Goal: Information Seeking & Learning: Check status

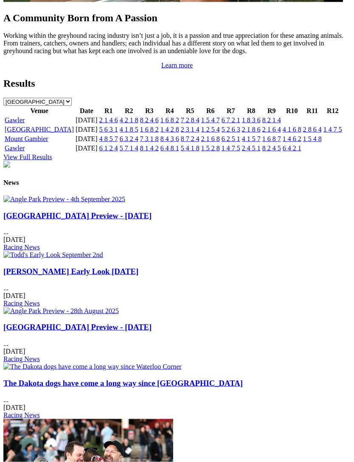
scroll to position [934, 0]
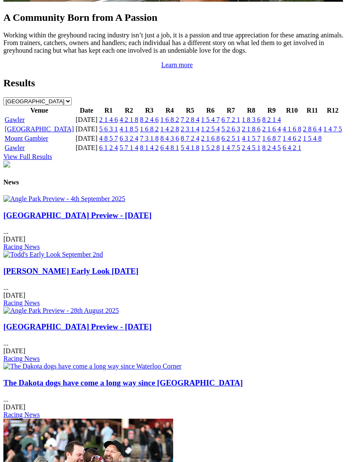
click at [9, 123] on link "Gawler" at bounding box center [15, 119] width 20 height 7
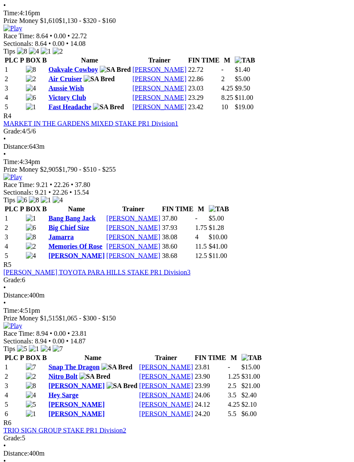
scroll to position [759, 0]
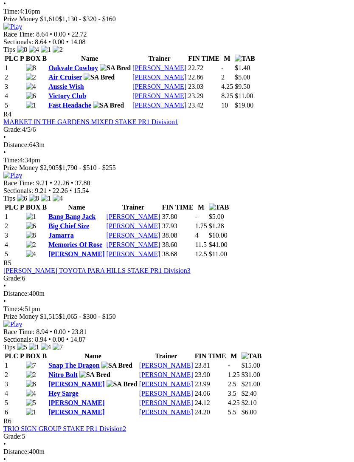
click at [22, 320] on img at bounding box center [12, 324] width 19 height 8
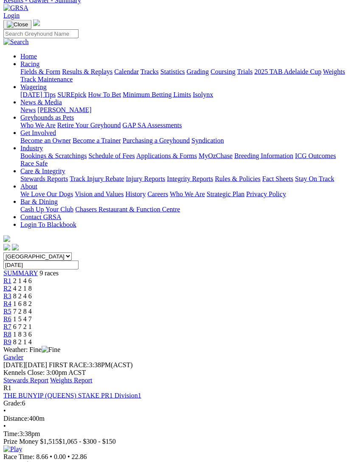
scroll to position [0, 0]
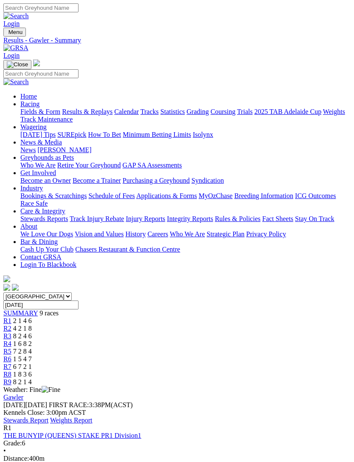
click at [48, 416] on link "Stewards Report" at bounding box center [25, 419] width 45 height 7
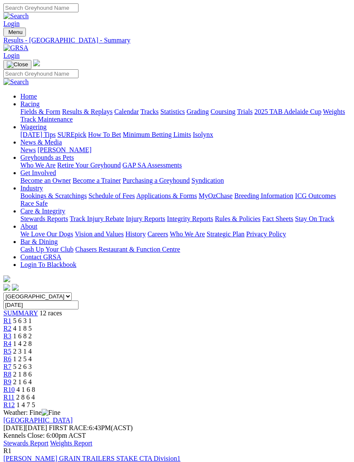
click at [32, 324] on span "4 1 8 5" at bounding box center [22, 327] width 19 height 7
click at [15, 401] on span "R12" at bounding box center [8, 404] width 11 height 7
